Goal: Information Seeking & Learning: Learn about a topic

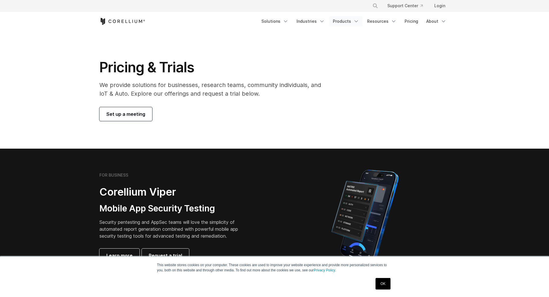
click at [354, 20] on link "Products" at bounding box center [345, 21] width 33 height 10
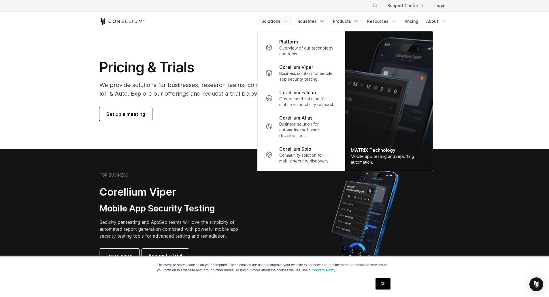
click at [285, 20] on link "Solutions" at bounding box center [275, 21] width 34 height 10
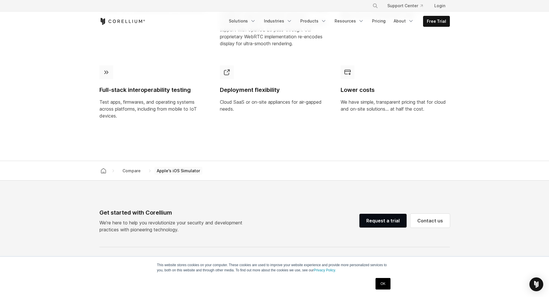
scroll to position [469, 0]
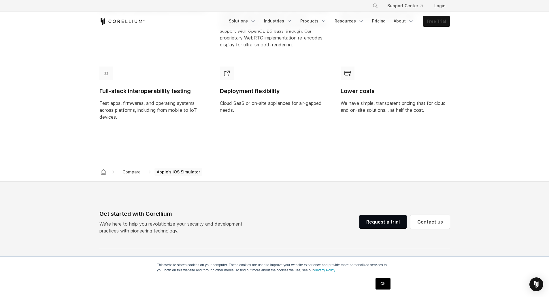
drag, startPoint x: 434, startPoint y: 23, endPoint x: 435, endPoint y: 28, distance: 5.0
click at [434, 23] on link "Free Trial" at bounding box center [436, 21] width 26 height 10
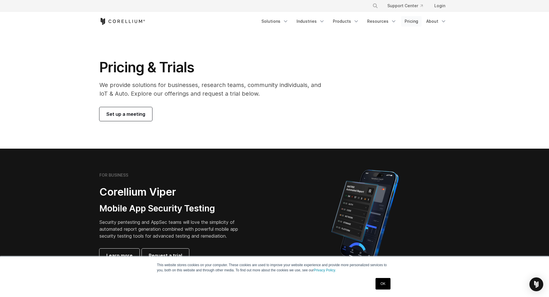
click at [415, 23] on link "Pricing" at bounding box center [411, 21] width 20 height 10
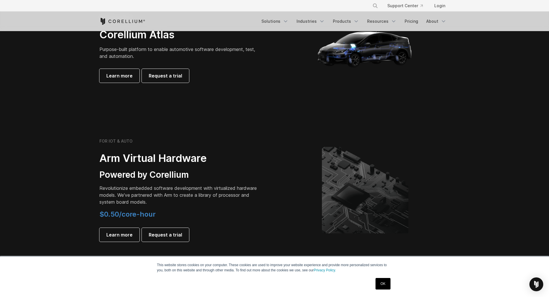
scroll to position [634, 0]
